Goal: Check status: Check status

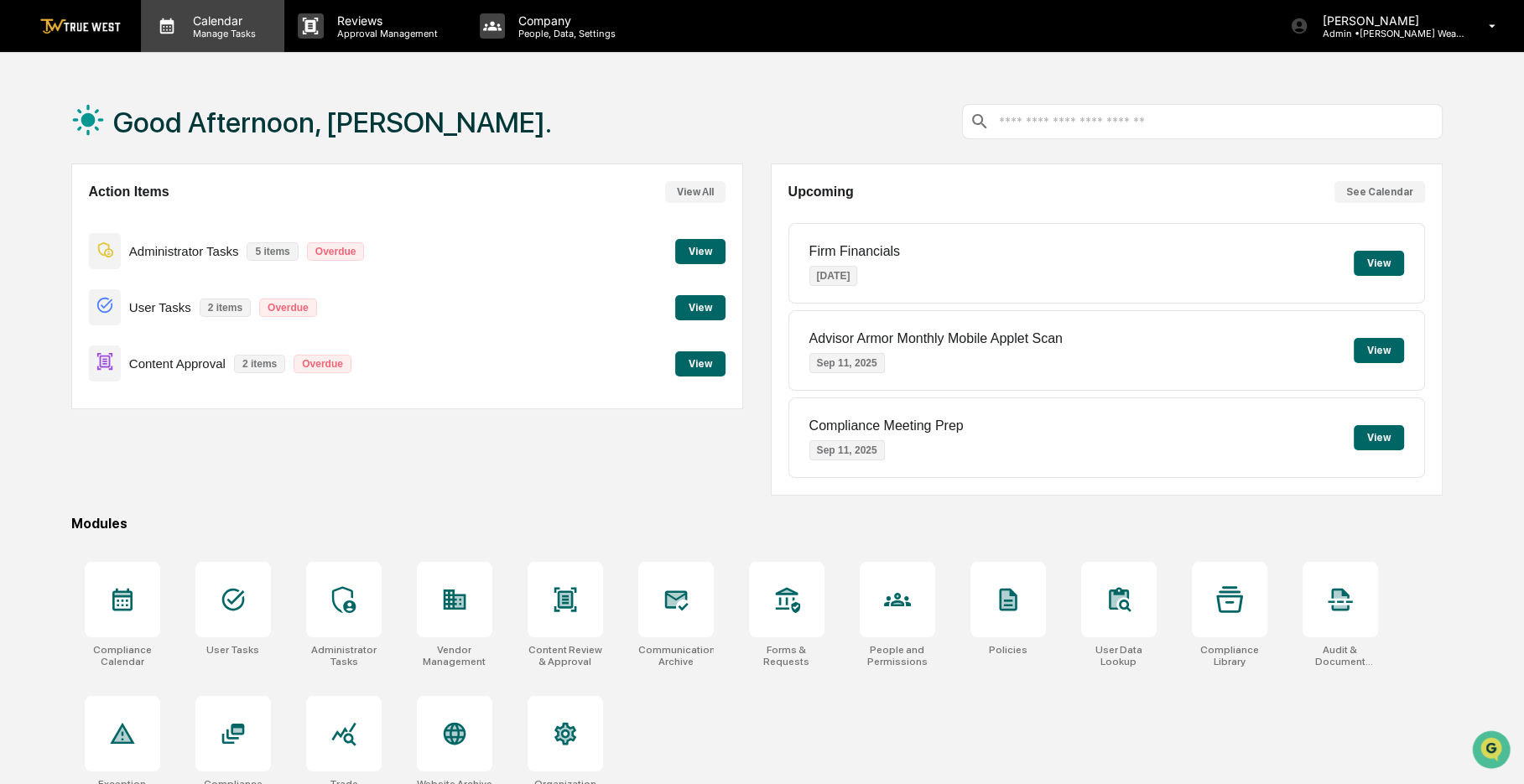
click at [255, 30] on p "Manage Tasks" at bounding box center [221, 33] width 85 height 12
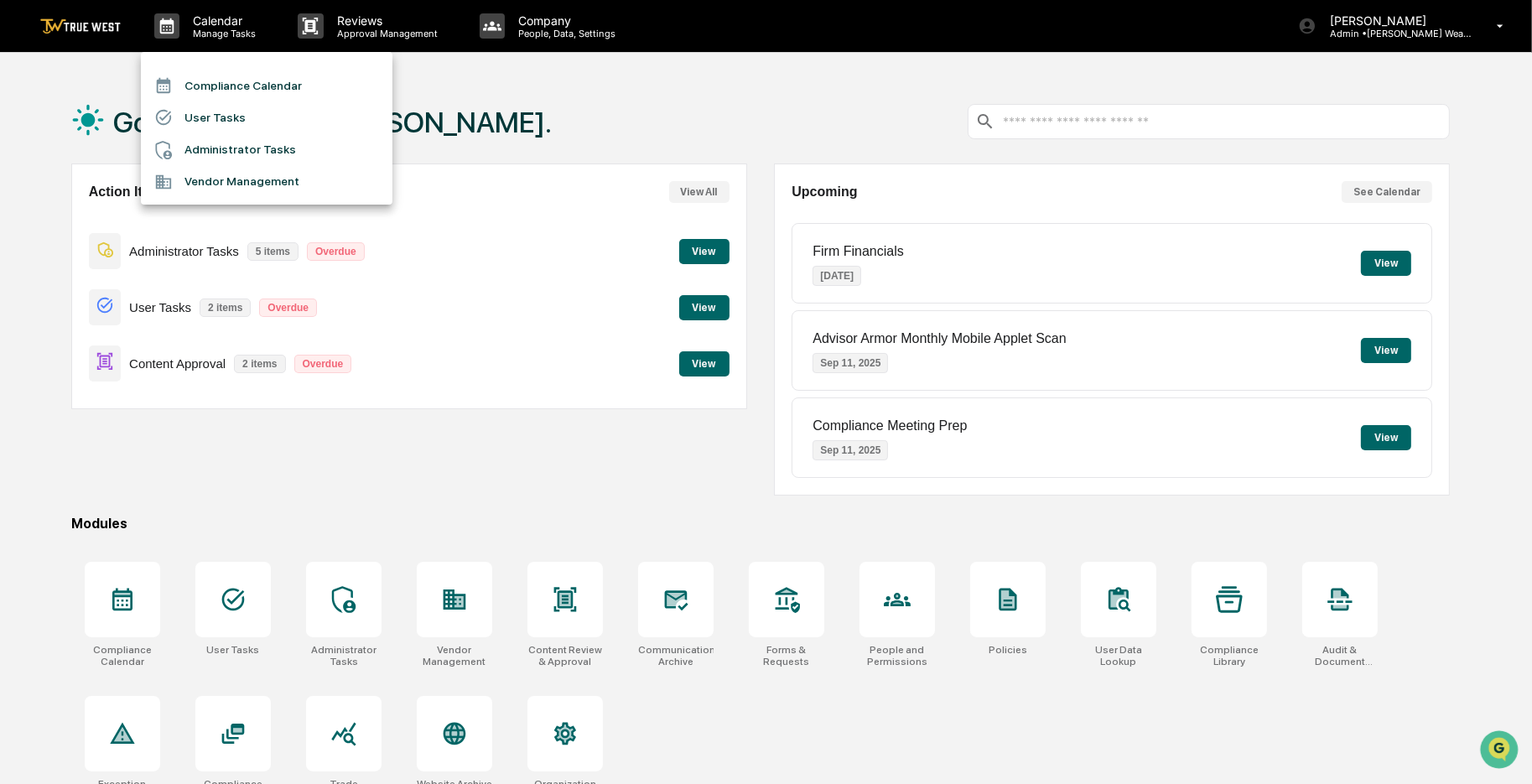
click at [255, 81] on li "Compliance Calendar" at bounding box center [266, 86] width 252 height 32
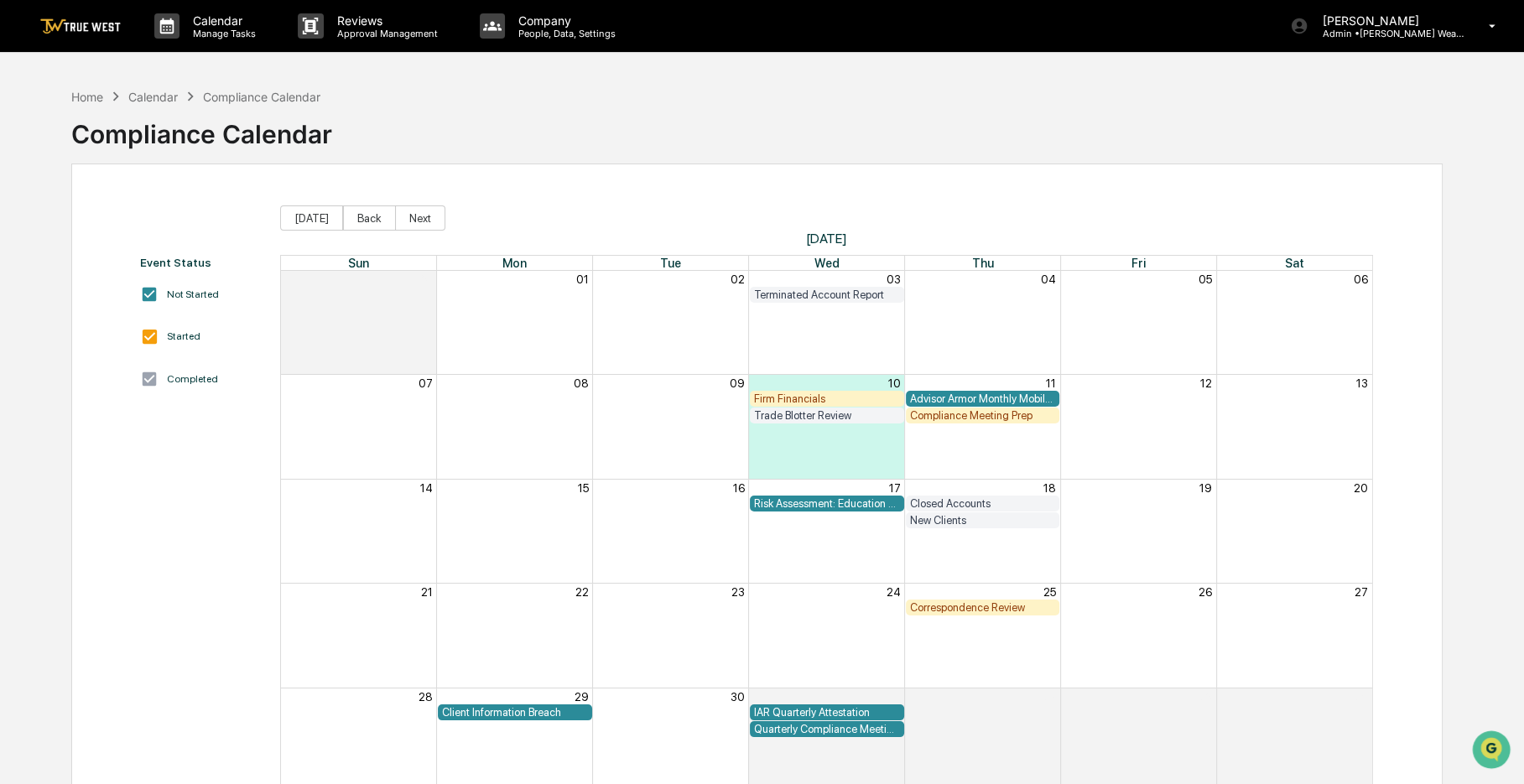
click at [804, 416] on div "Trade Blotter Review" at bounding box center [826, 415] width 146 height 13
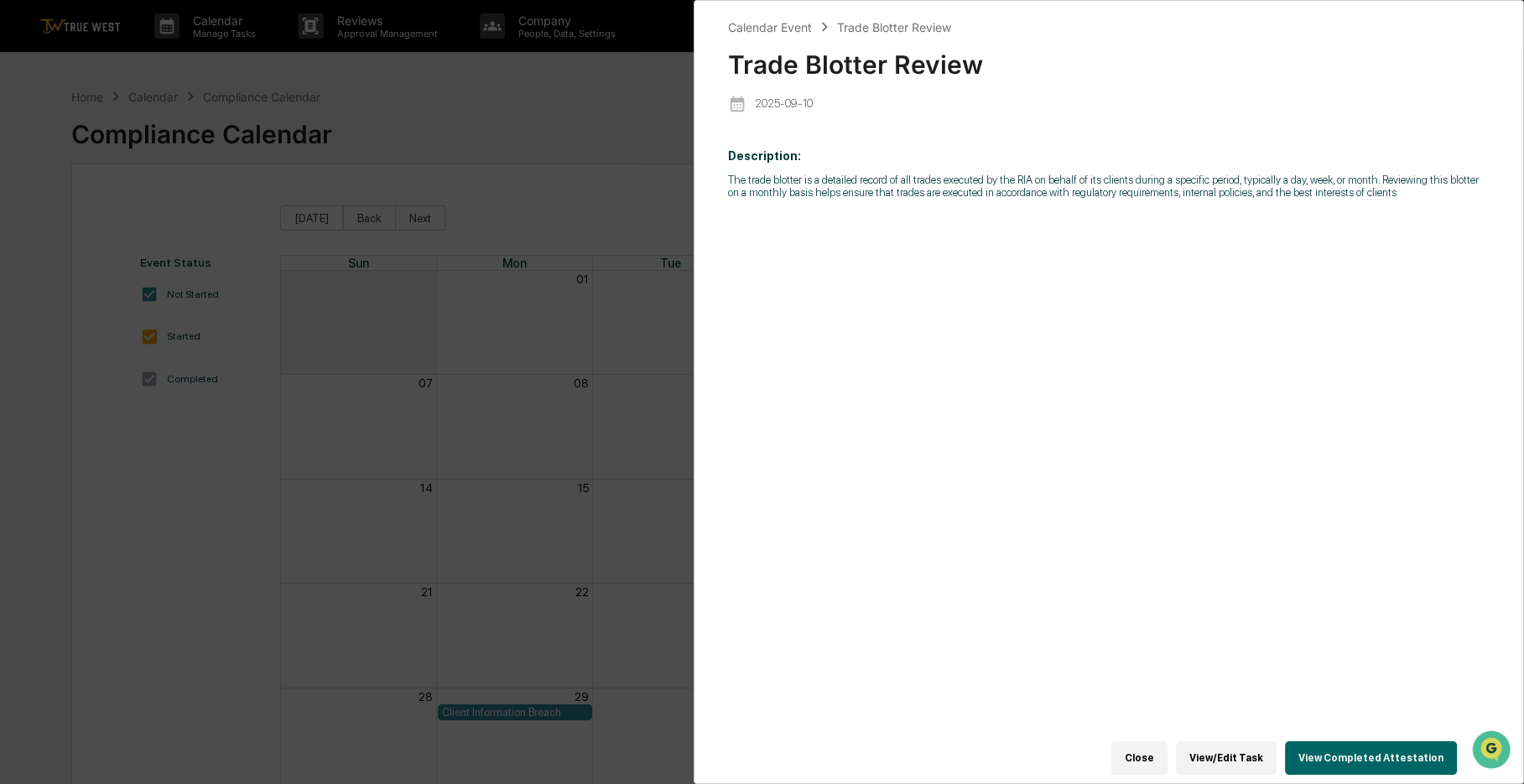
click at [1358, 748] on button "View Completed Attestation" at bounding box center [1371, 757] width 172 height 33
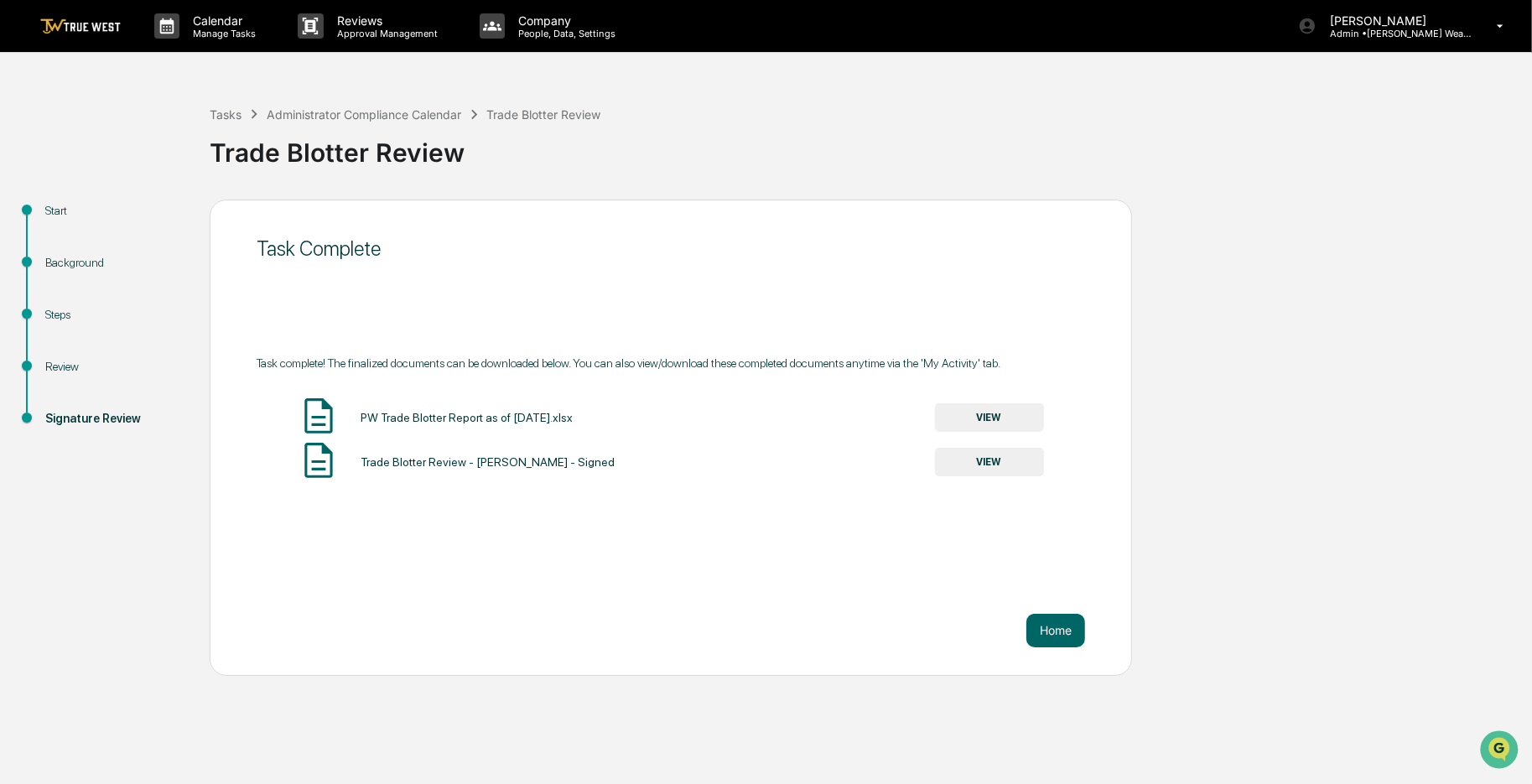
click at [1000, 435] on div "PW Trade Blotter Report as of [DATE].xlsx VIEW" at bounding box center [671, 417] width 828 height 45
click at [1000, 456] on button "VIEW" at bounding box center [989, 462] width 109 height 29
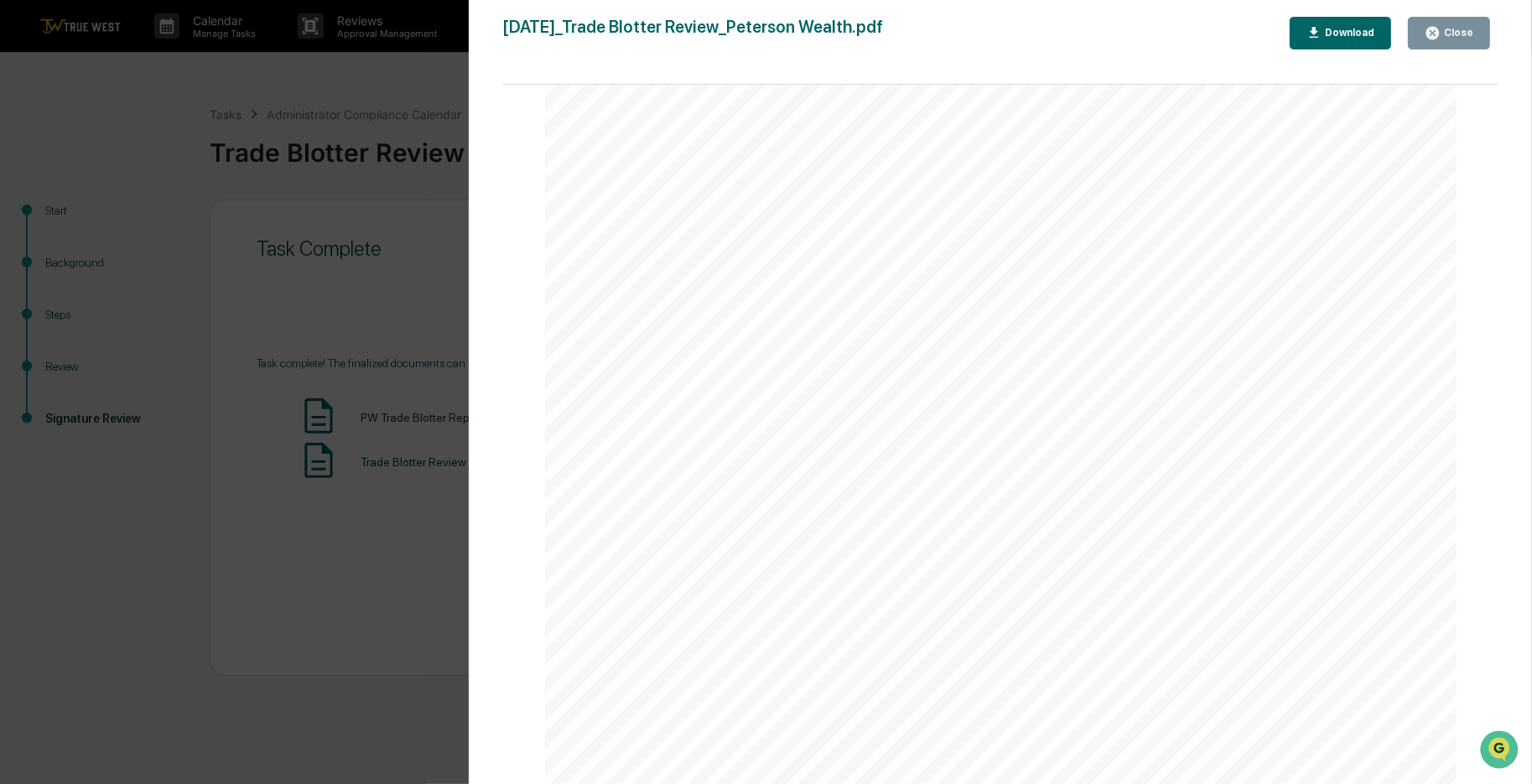
scroll to position [167, 0]
click at [1450, 32] on div "Close" at bounding box center [1457, 32] width 33 height 12
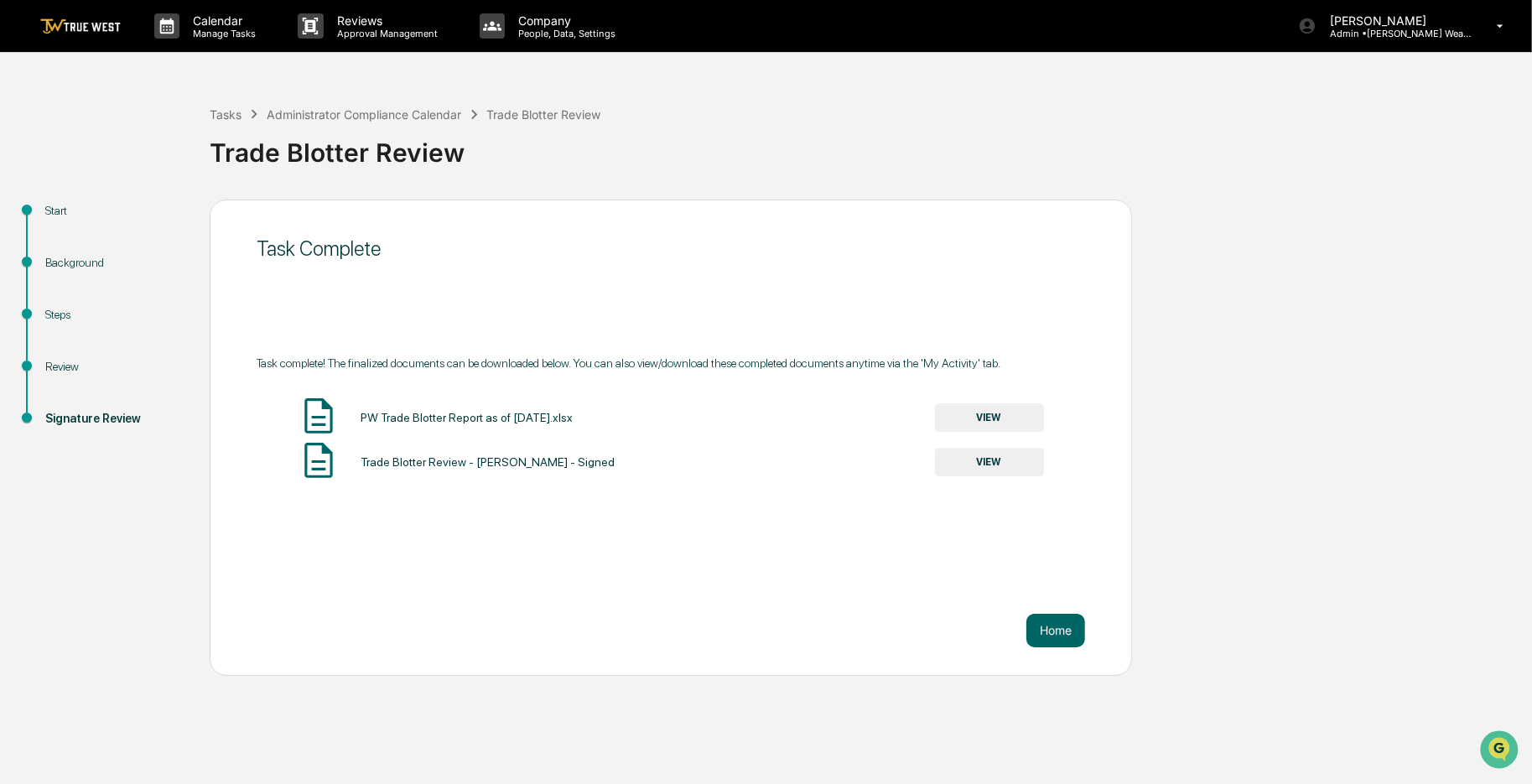
click at [1035, 417] on button "VIEW" at bounding box center [989, 418] width 109 height 29
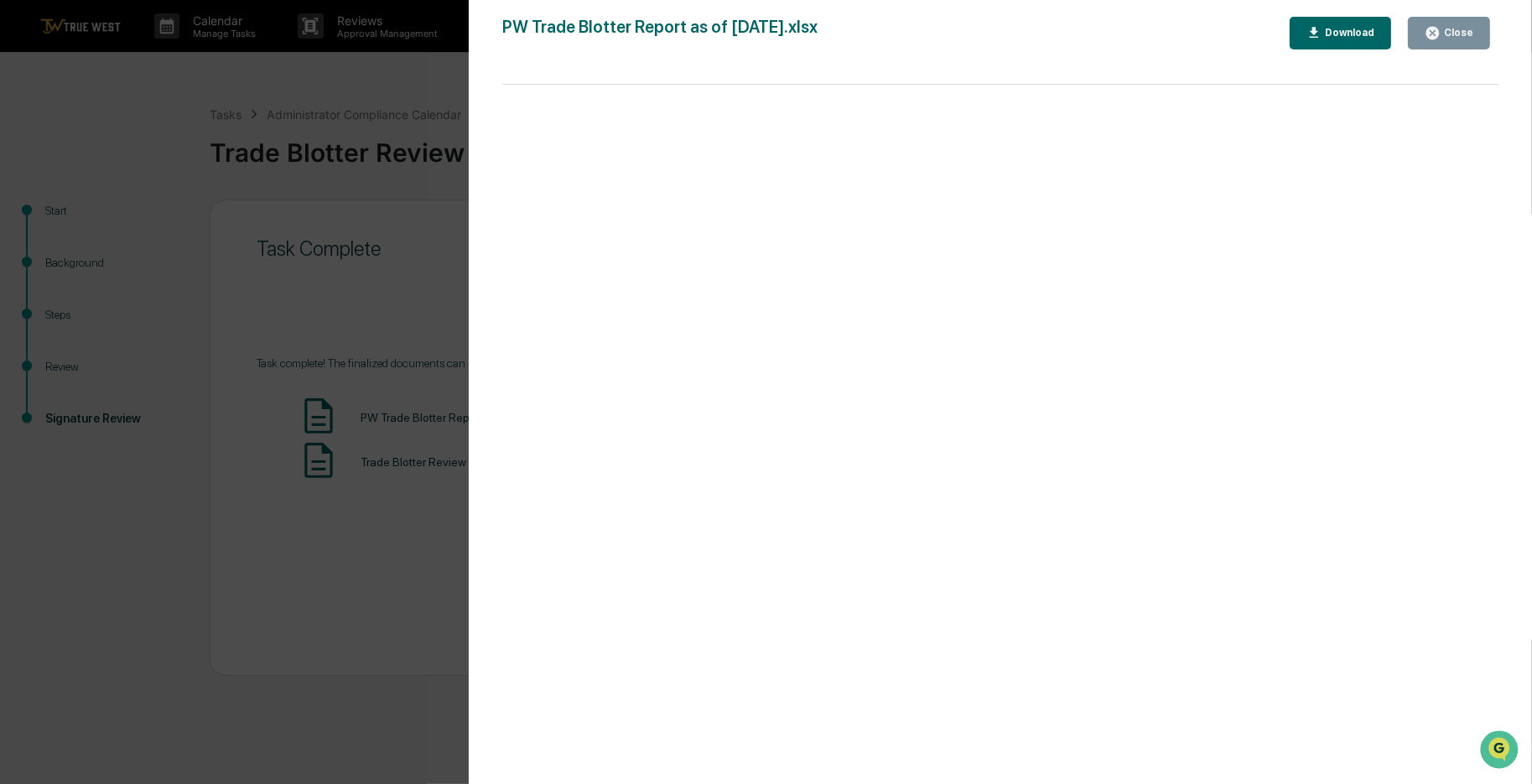
click at [1446, 20] on button "Close" at bounding box center [1450, 33] width 82 height 33
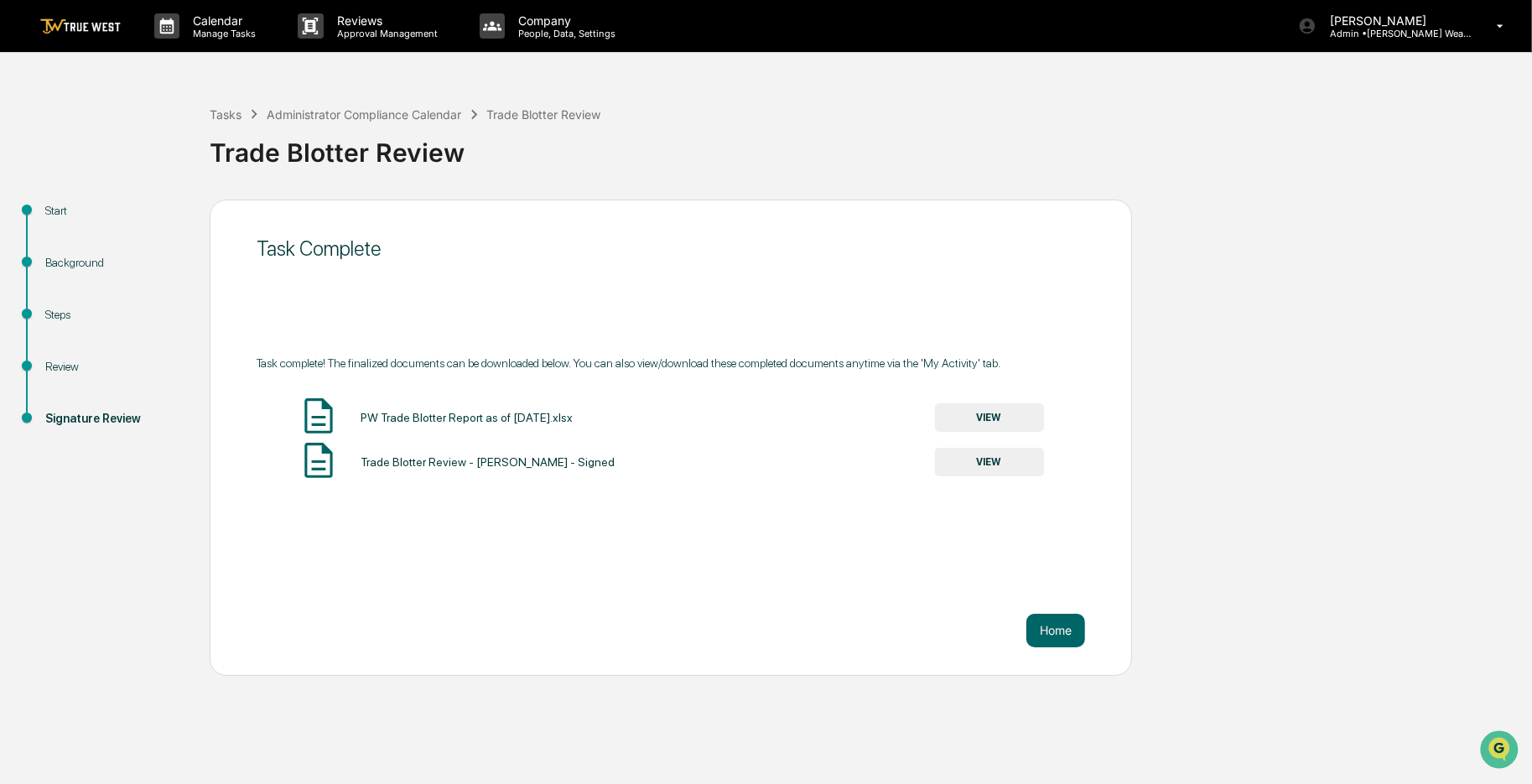
click at [997, 458] on button "VIEW" at bounding box center [989, 462] width 109 height 29
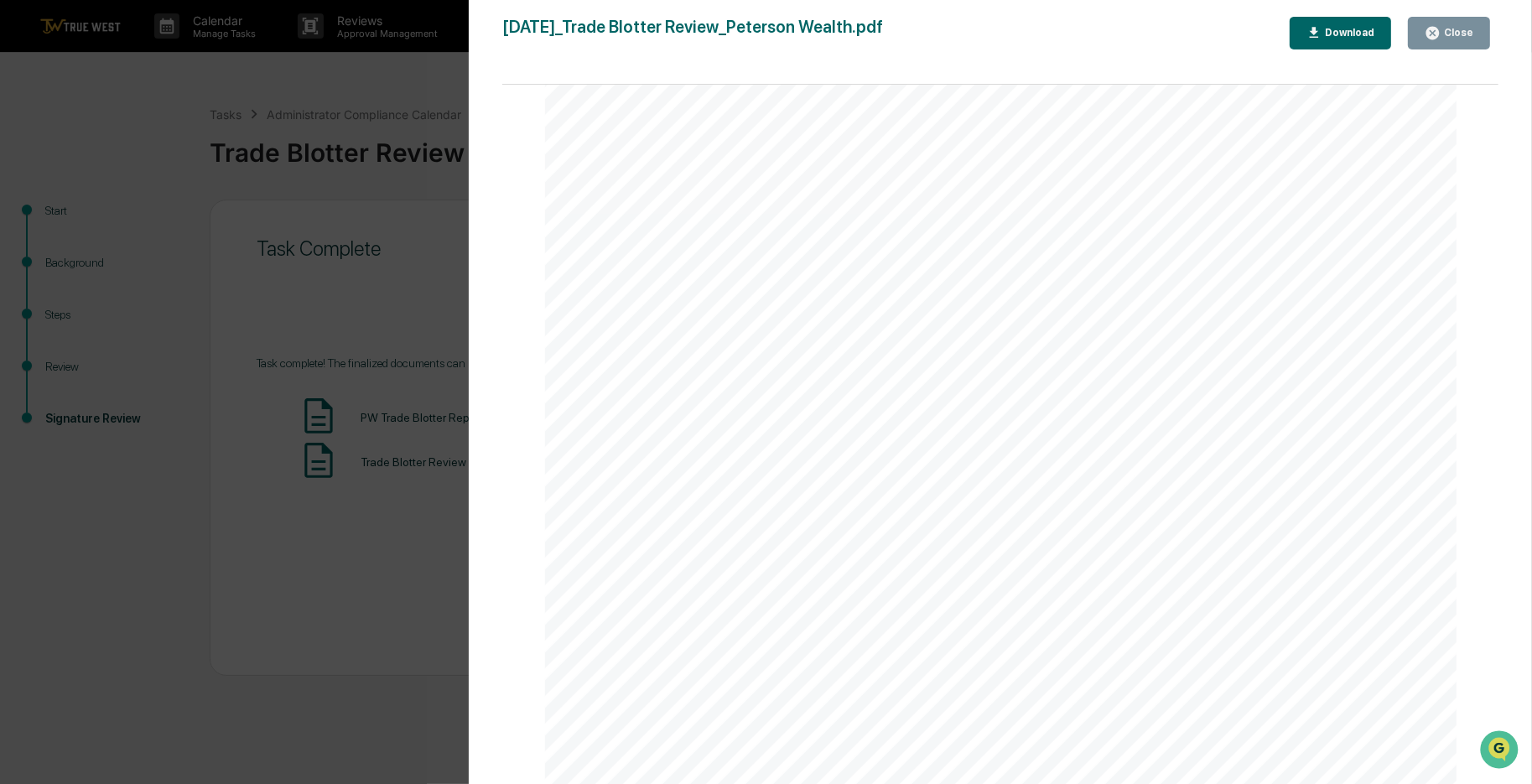
scroll to position [336, 0]
click at [1444, 25] on div "Close" at bounding box center [1449, 33] width 48 height 16
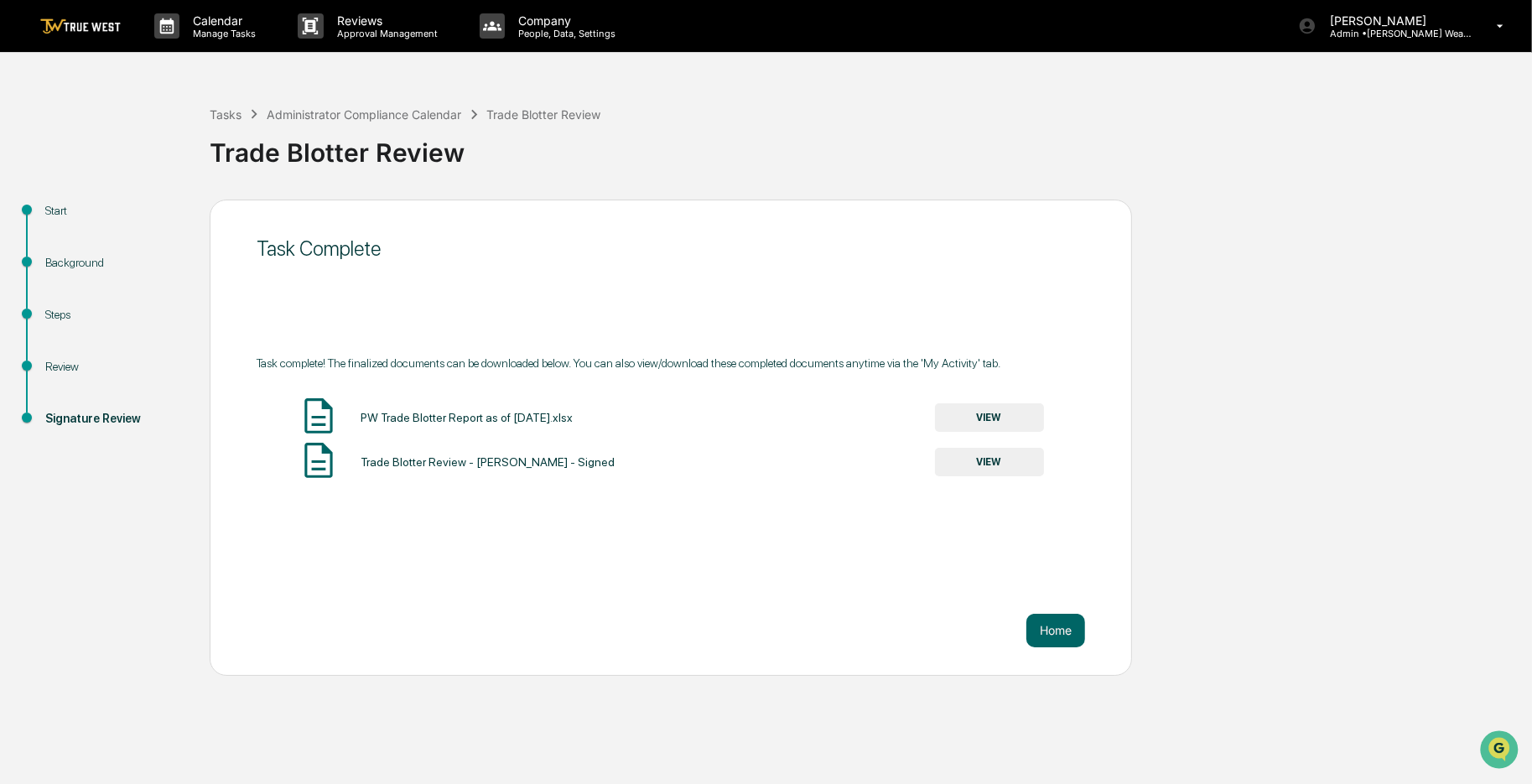
drag, startPoint x: 852, startPoint y: 175, endPoint x: 817, endPoint y: 165, distance: 36.4
click at [817, 165] on div "Trade Blotter Review" at bounding box center [867, 146] width 1314 height 44
drag, startPoint x: 798, startPoint y: 149, endPoint x: 786, endPoint y: 150, distance: 12.0
click at [786, 150] on div "Trade Blotter Review" at bounding box center [867, 146] width 1314 height 44
